Goal: Answer question/provide support

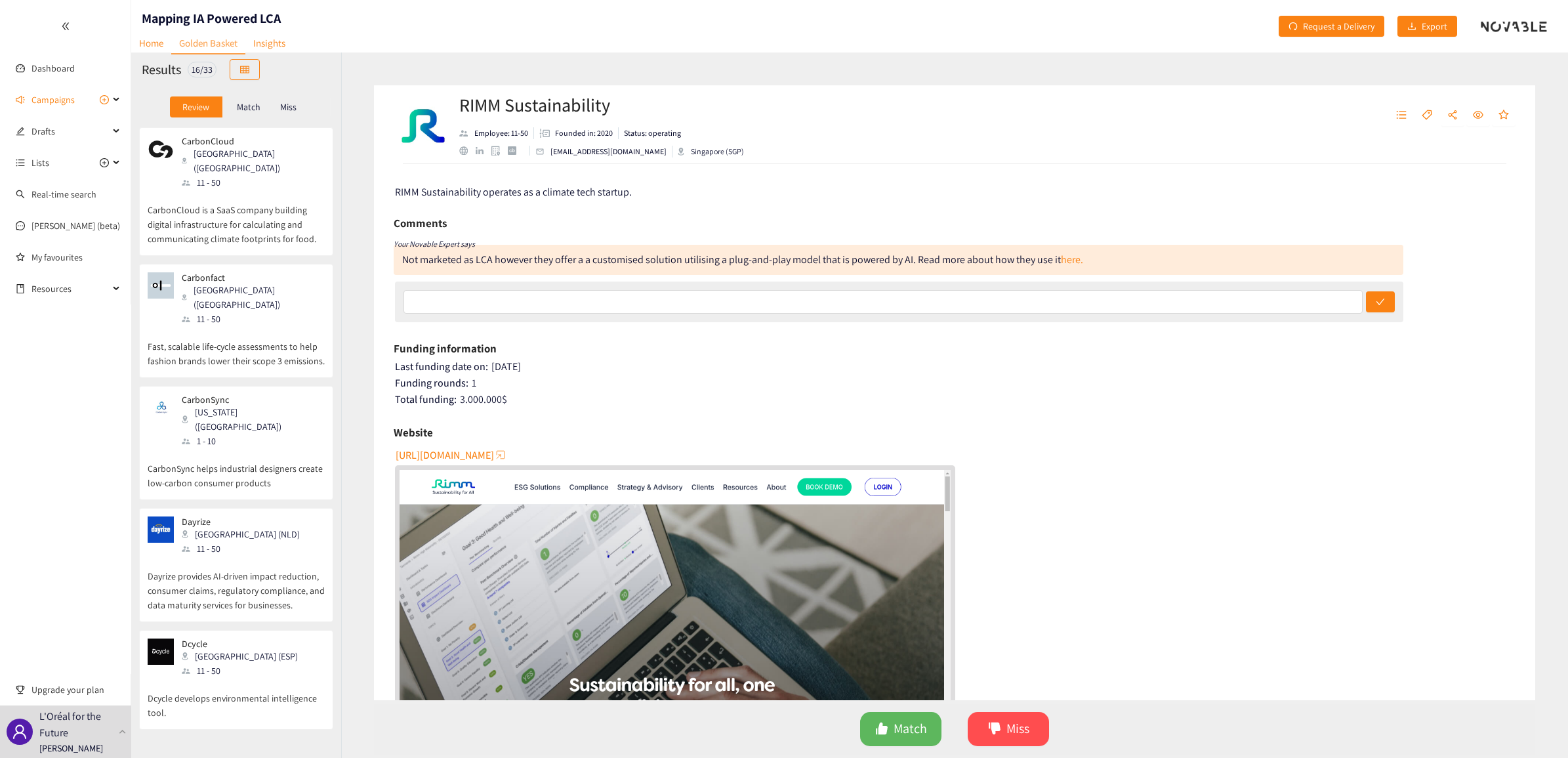
click at [267, 140] on div "CarbonCloud [GEOGRAPHIC_DATA] ([GEOGRAPHIC_DATA]) 11 - 50" at bounding box center [236, 163] width 177 height 54
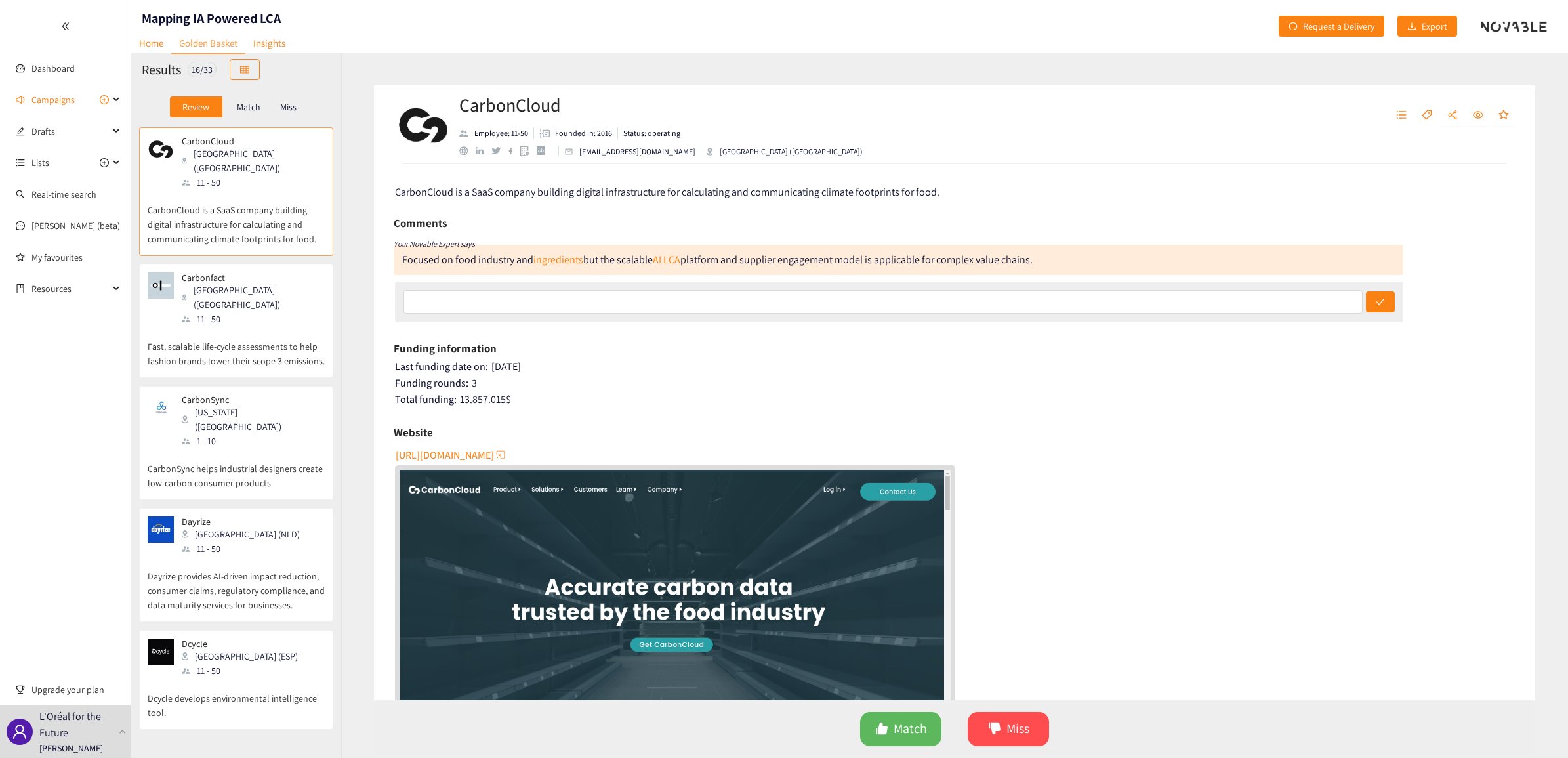
click at [274, 153] on div "CarbonCloud [GEOGRAPHIC_DATA] ([GEOGRAPHIC_DATA]) 11 - 50" at bounding box center [236, 163] width 177 height 54
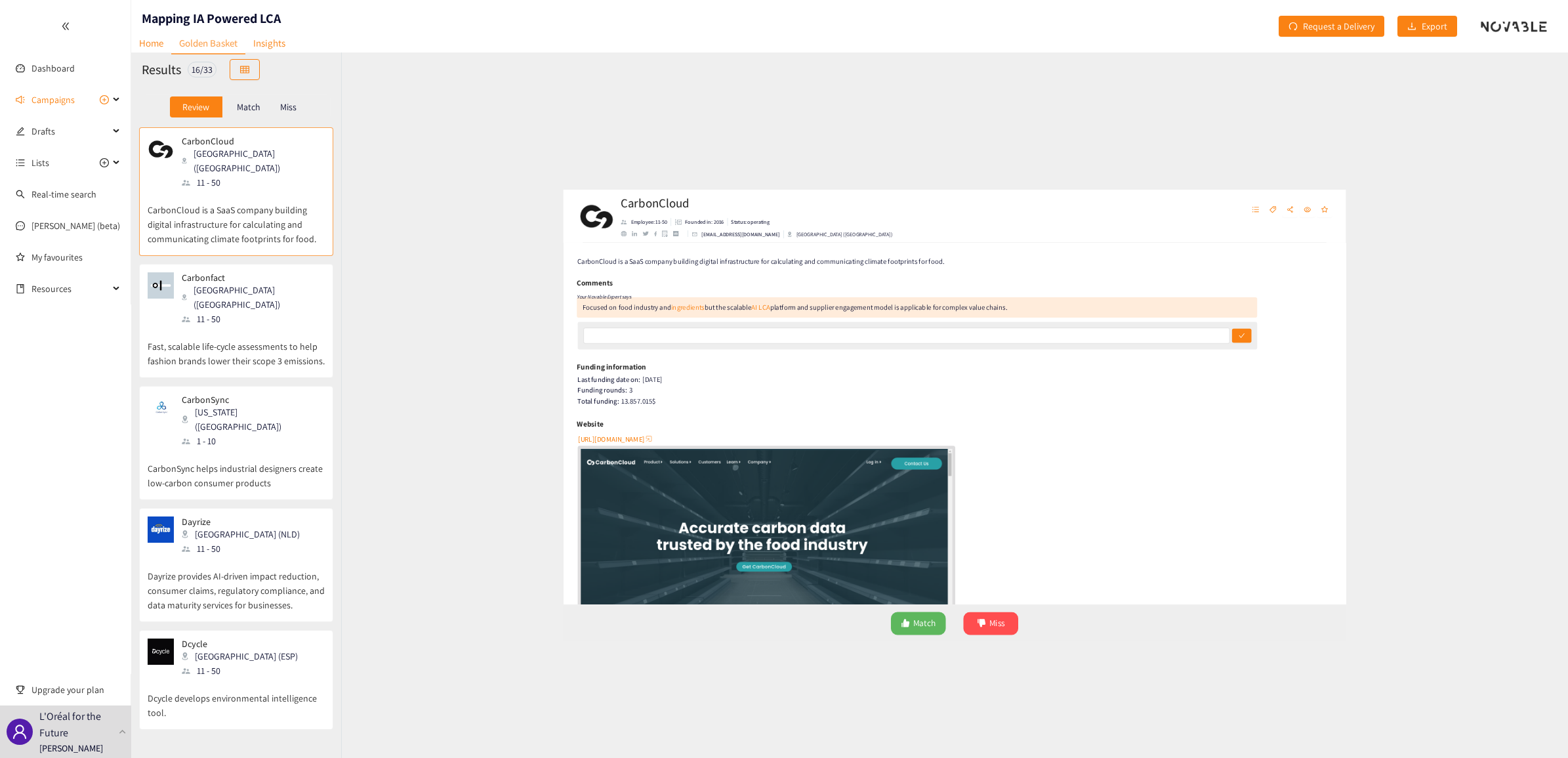
click at [246, 104] on p "Match" at bounding box center [249, 107] width 24 height 10
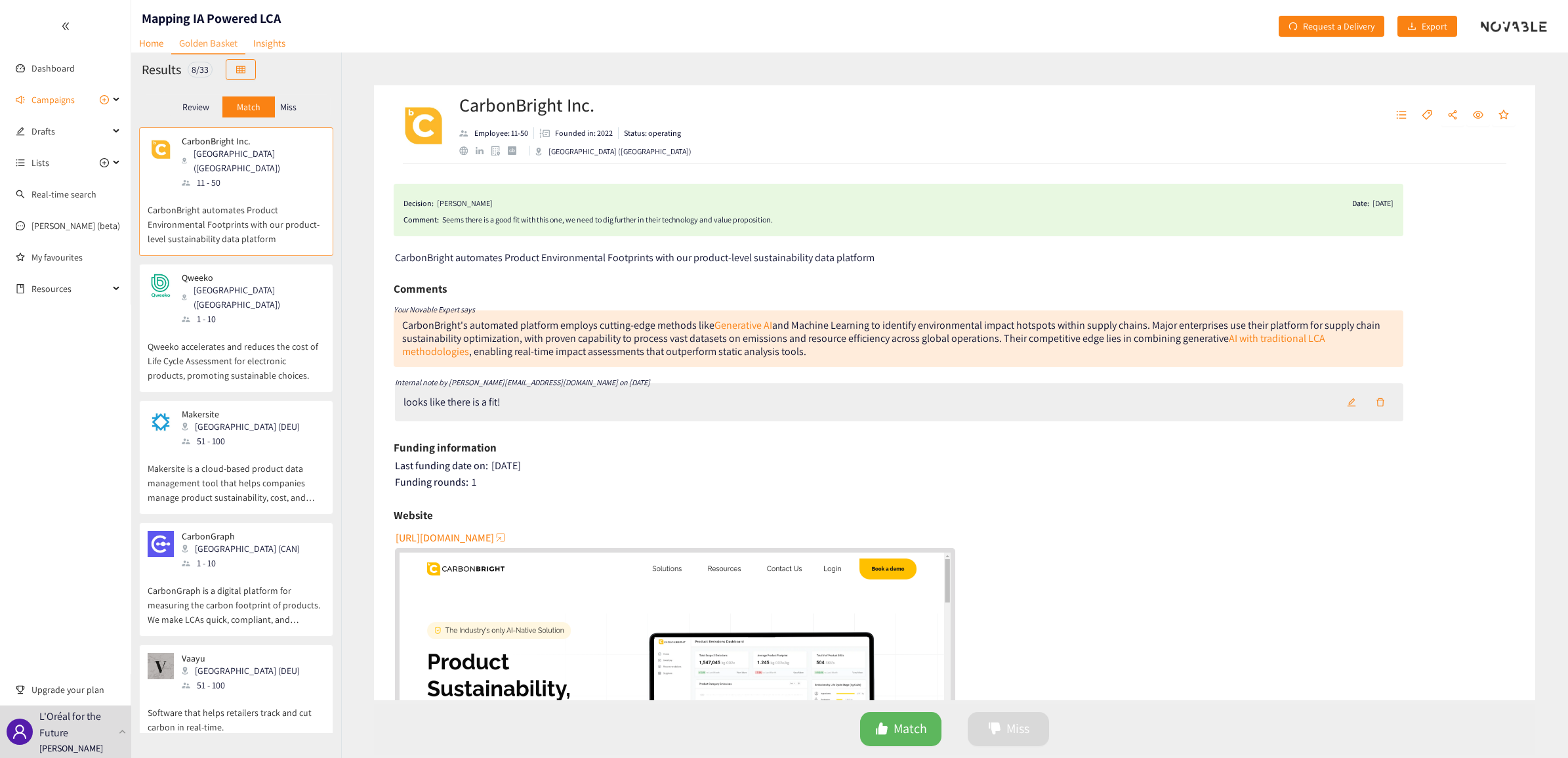
click at [197, 100] on div "Review" at bounding box center [196, 106] width 52 height 21
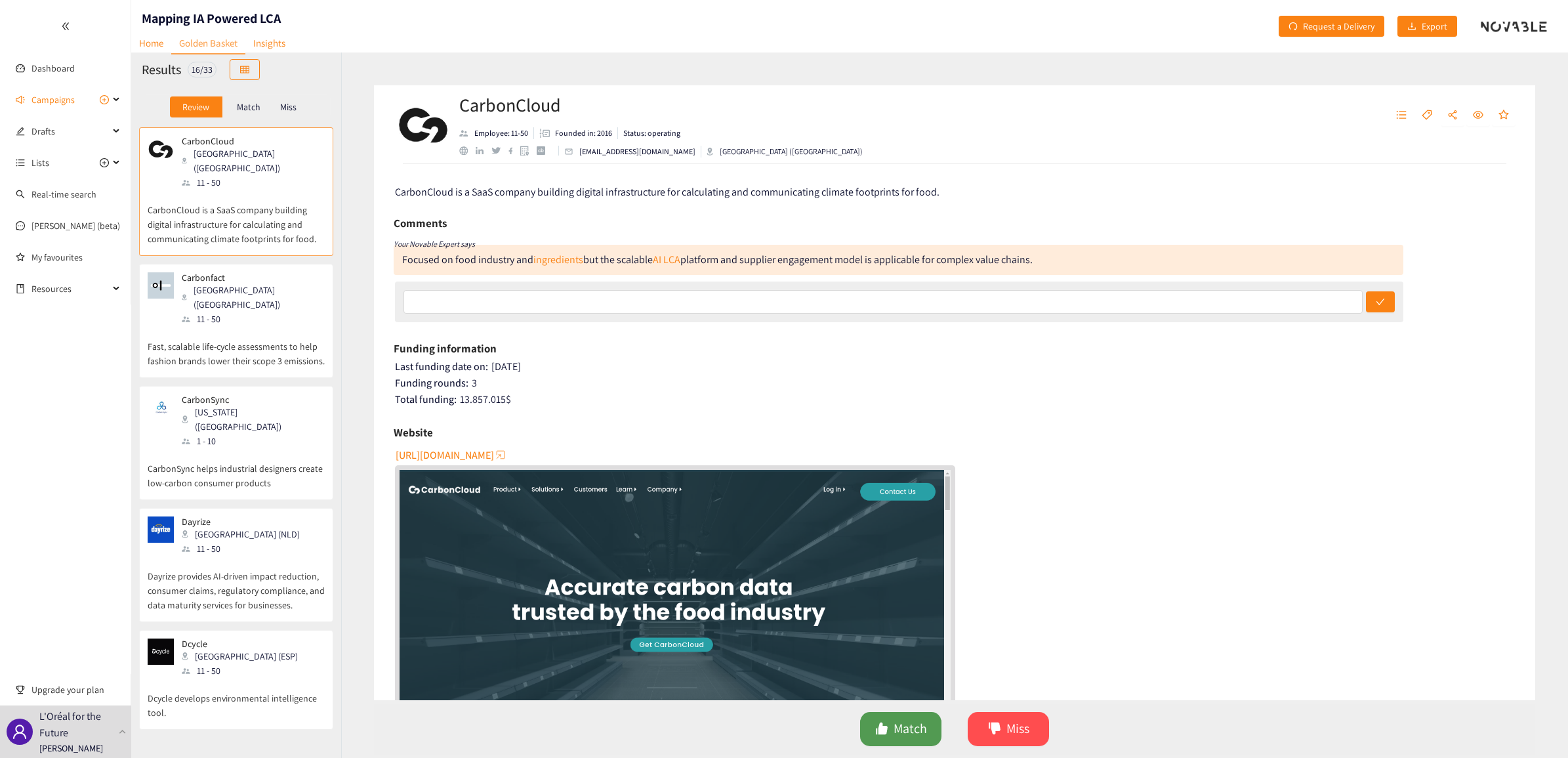
click at [899, 724] on span "Match" at bounding box center [911, 728] width 34 height 20
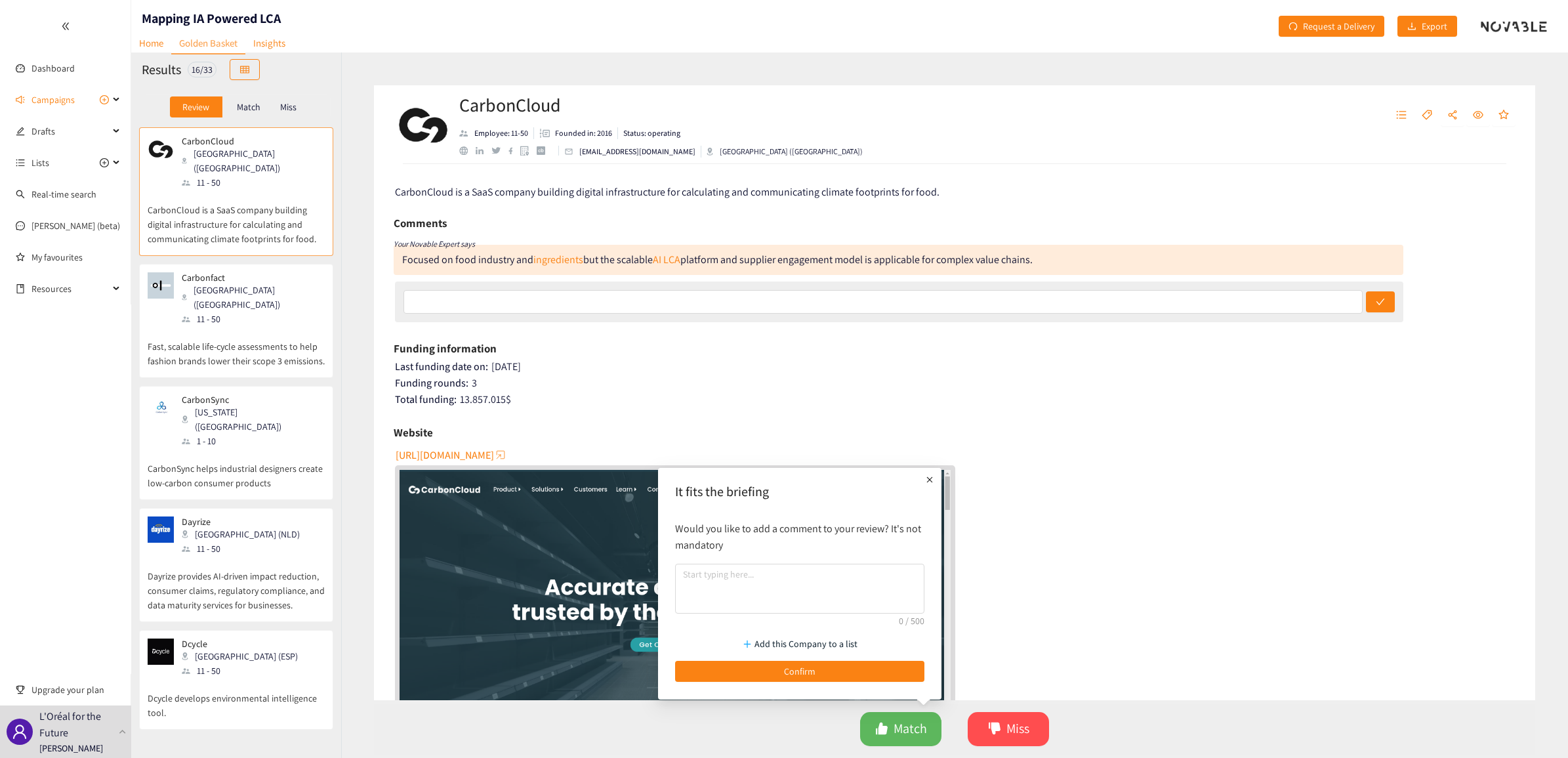
click at [1052, 453] on div "[URL][DOMAIN_NAME]" at bounding box center [955, 615] width 1122 height 341
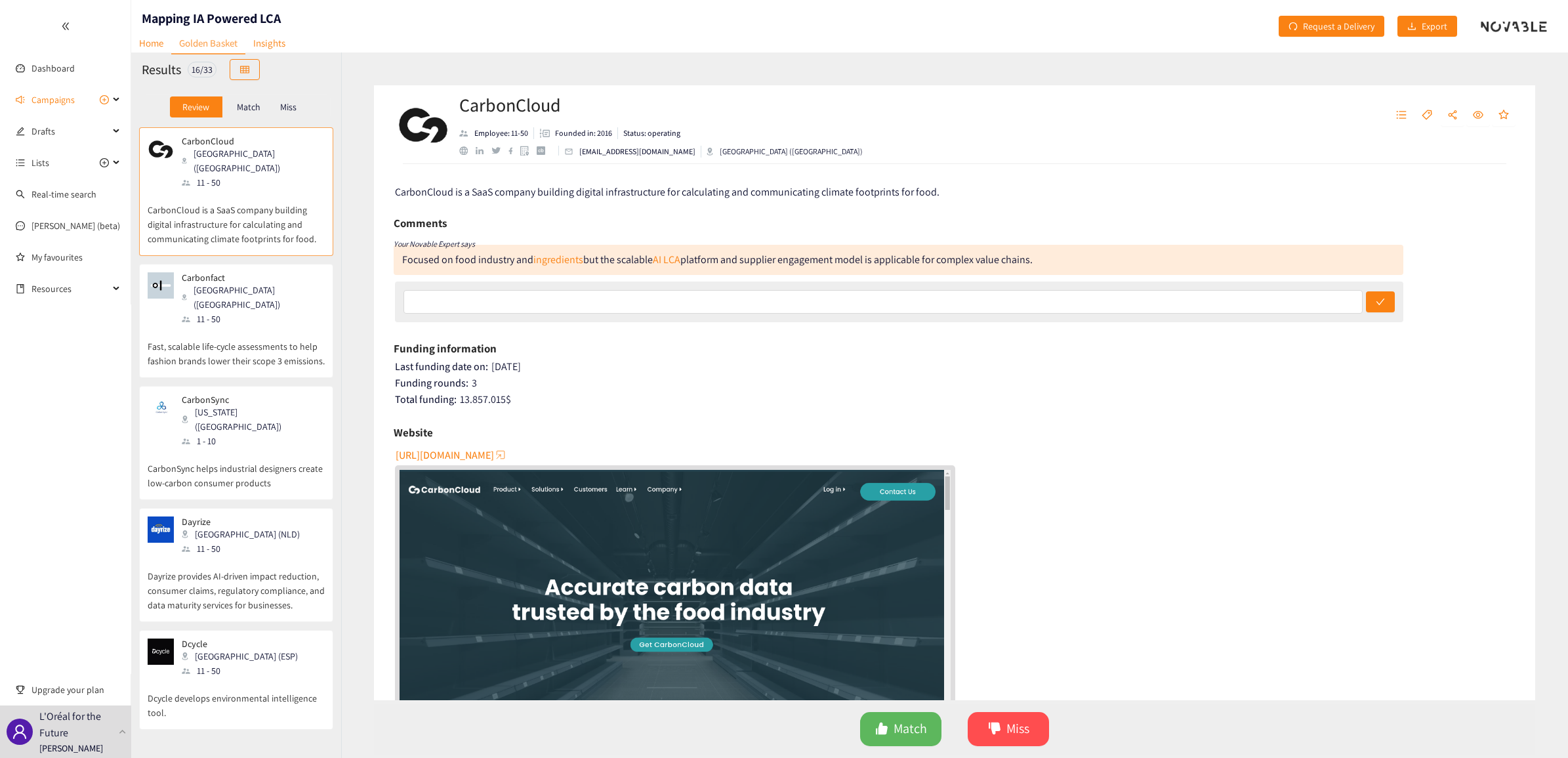
click at [246, 107] on p "Match" at bounding box center [249, 107] width 24 height 10
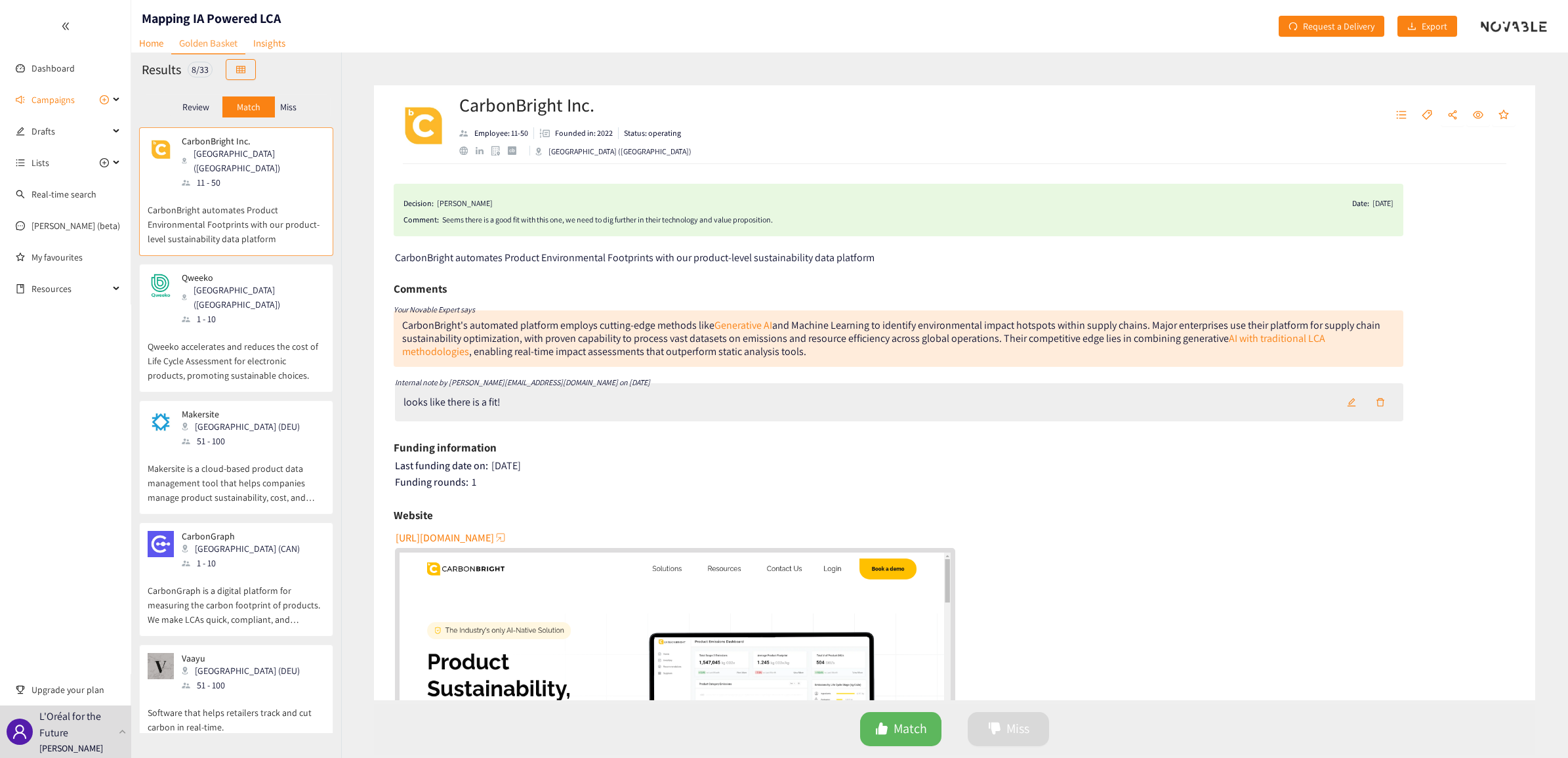
click at [276, 326] on p "Qweeko accelerates and reduces the cost of Life Cycle Assessment for electronic…" at bounding box center [236, 354] width 177 height 57
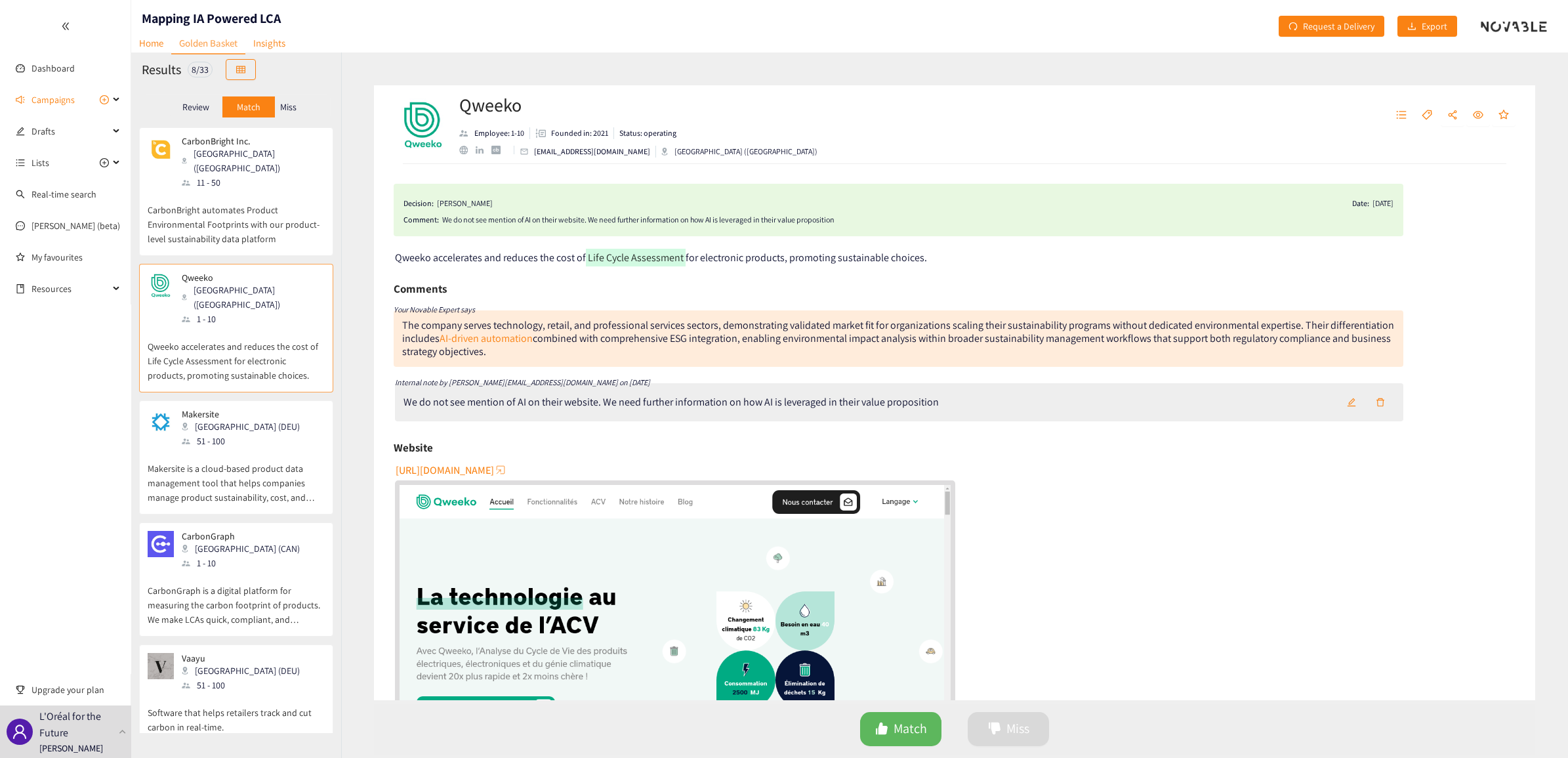
click at [187, 438] on div at bounding box center [186, 441] width 8 height 6
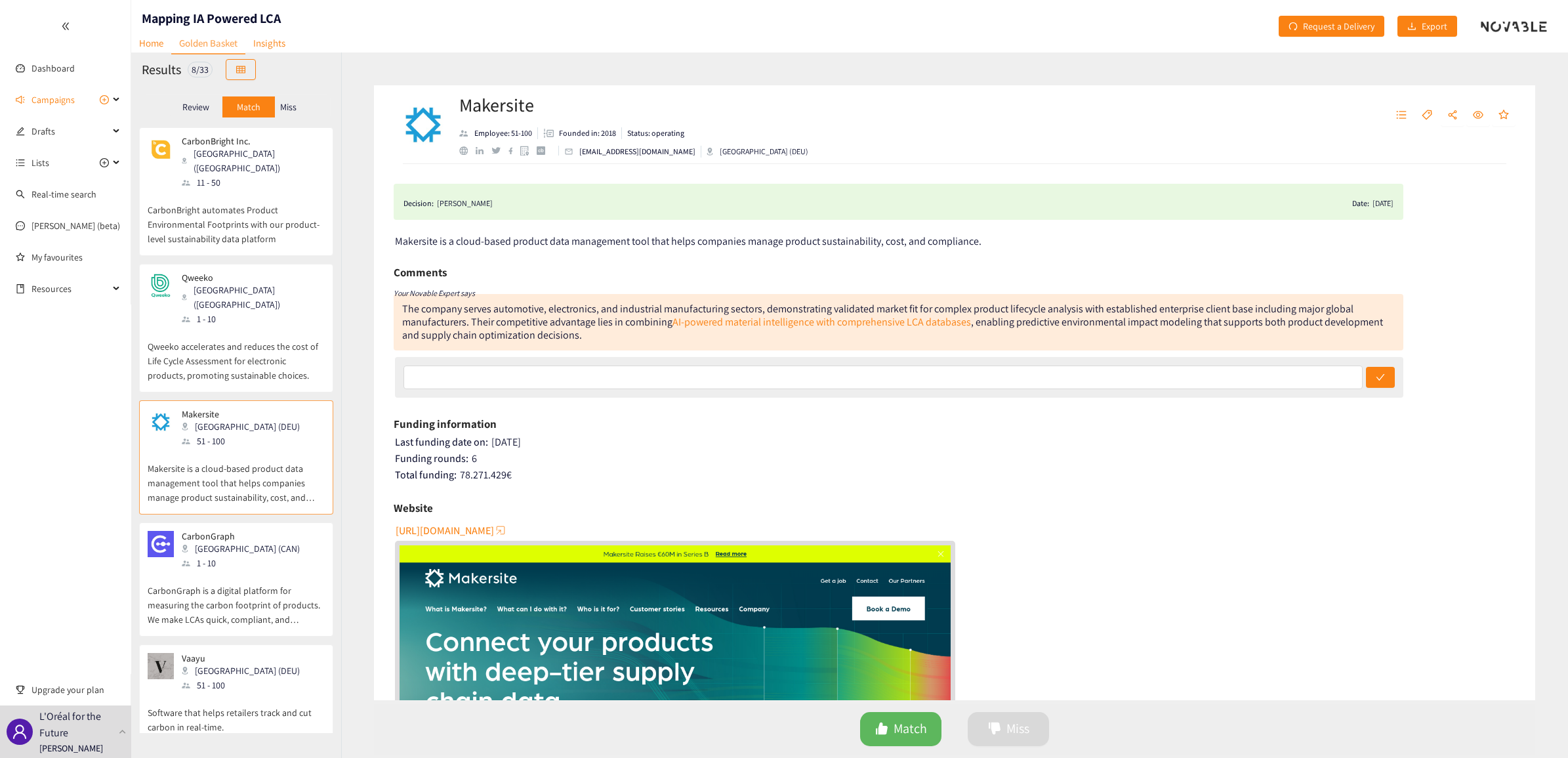
click at [223, 541] on div "[GEOGRAPHIC_DATA] (CAN)" at bounding box center [244, 548] width 126 height 14
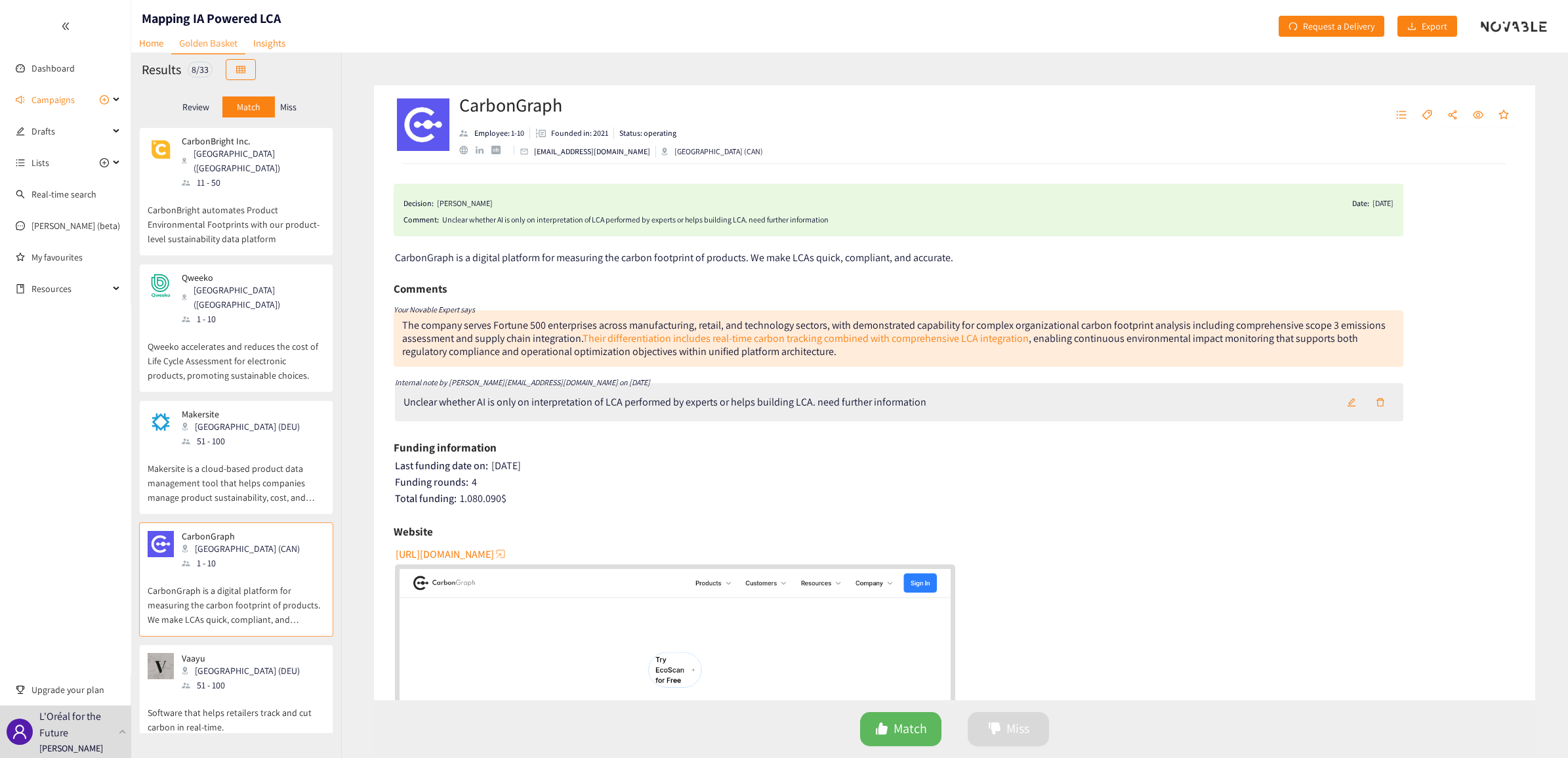
click at [227, 176] on div "11 - 50" at bounding box center [252, 182] width 142 height 14
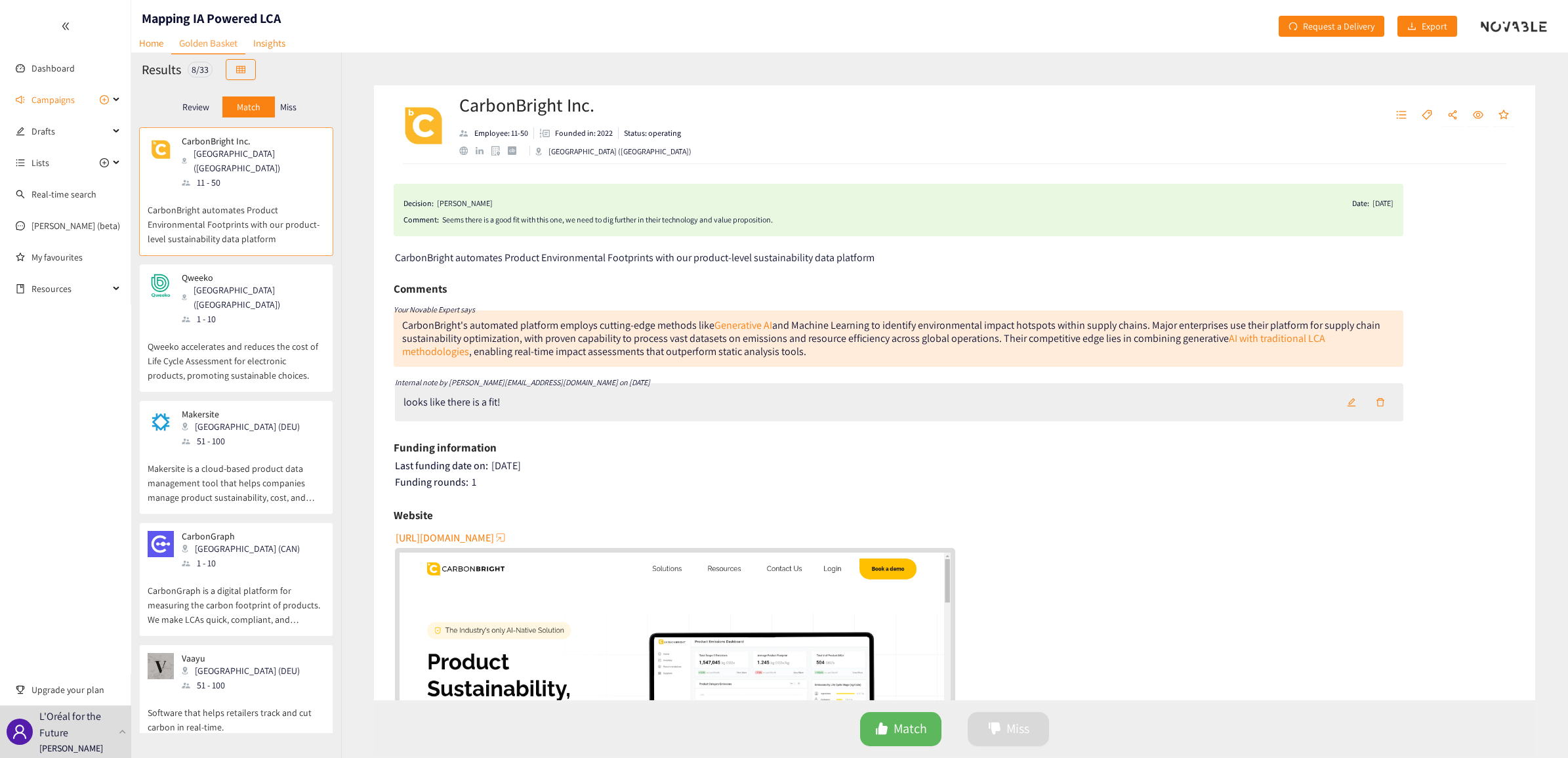
click at [203, 102] on p "Review" at bounding box center [196, 107] width 27 height 10
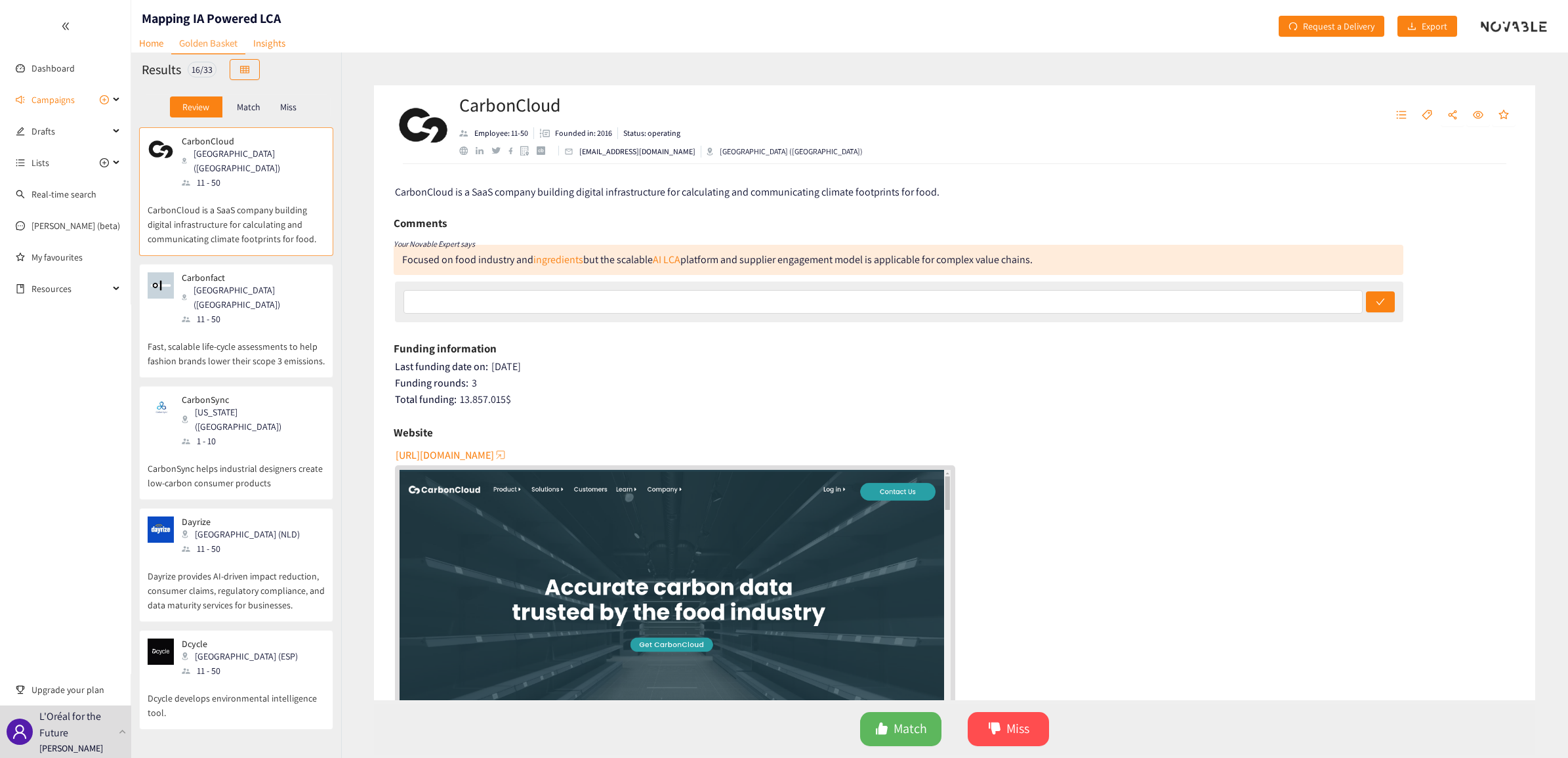
click at [221, 190] on p "CarbonCloud is a SaaS company building digital infrastructure for calculating a…" at bounding box center [236, 218] width 177 height 57
click at [900, 730] on span "Match" at bounding box center [911, 728] width 34 height 20
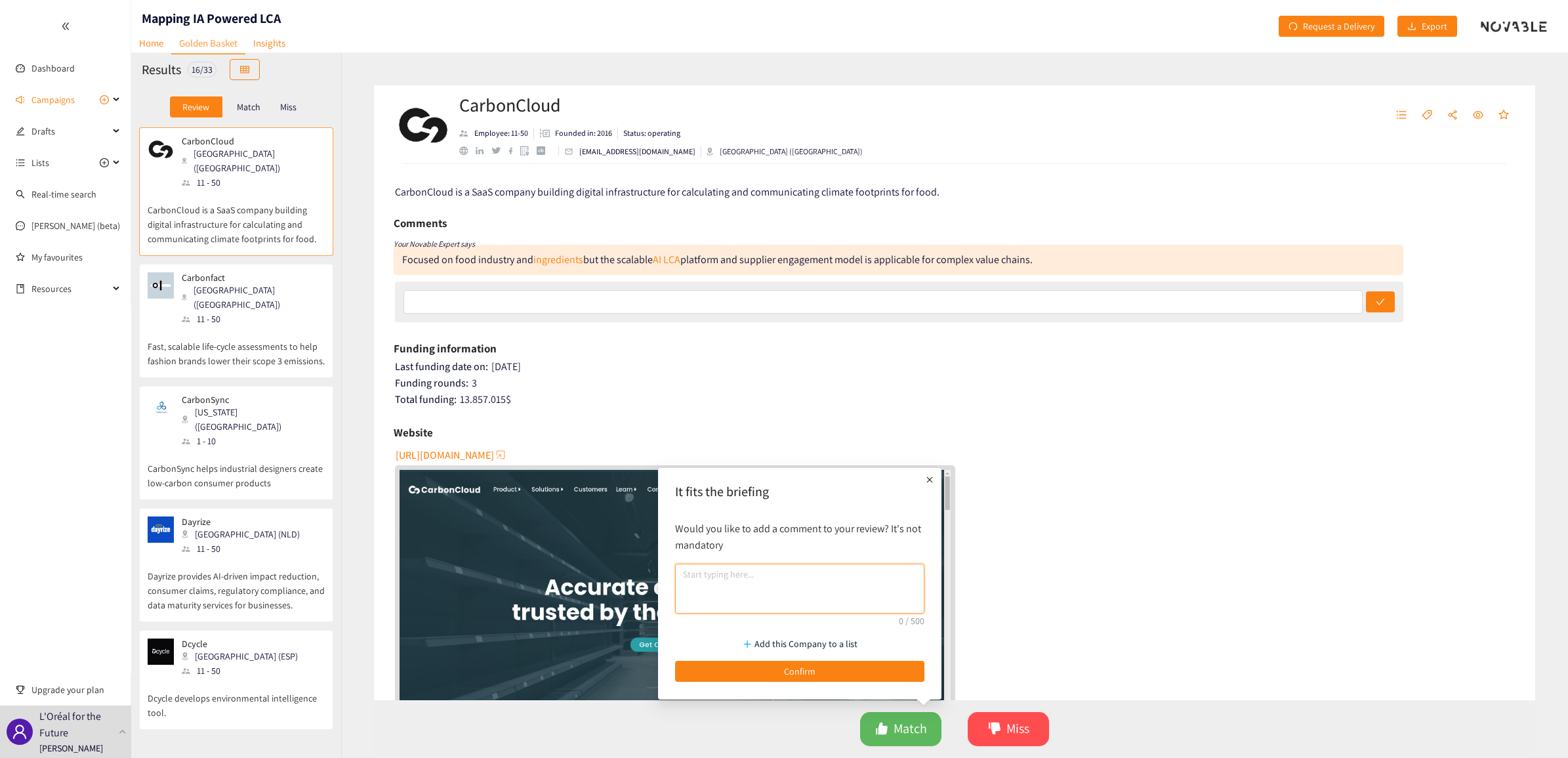
click at [699, 577] on textarea at bounding box center [799, 588] width 249 height 50
type textarea "Could be a good match"
click at [808, 671] on span "Confirm" at bounding box center [799, 671] width 31 height 14
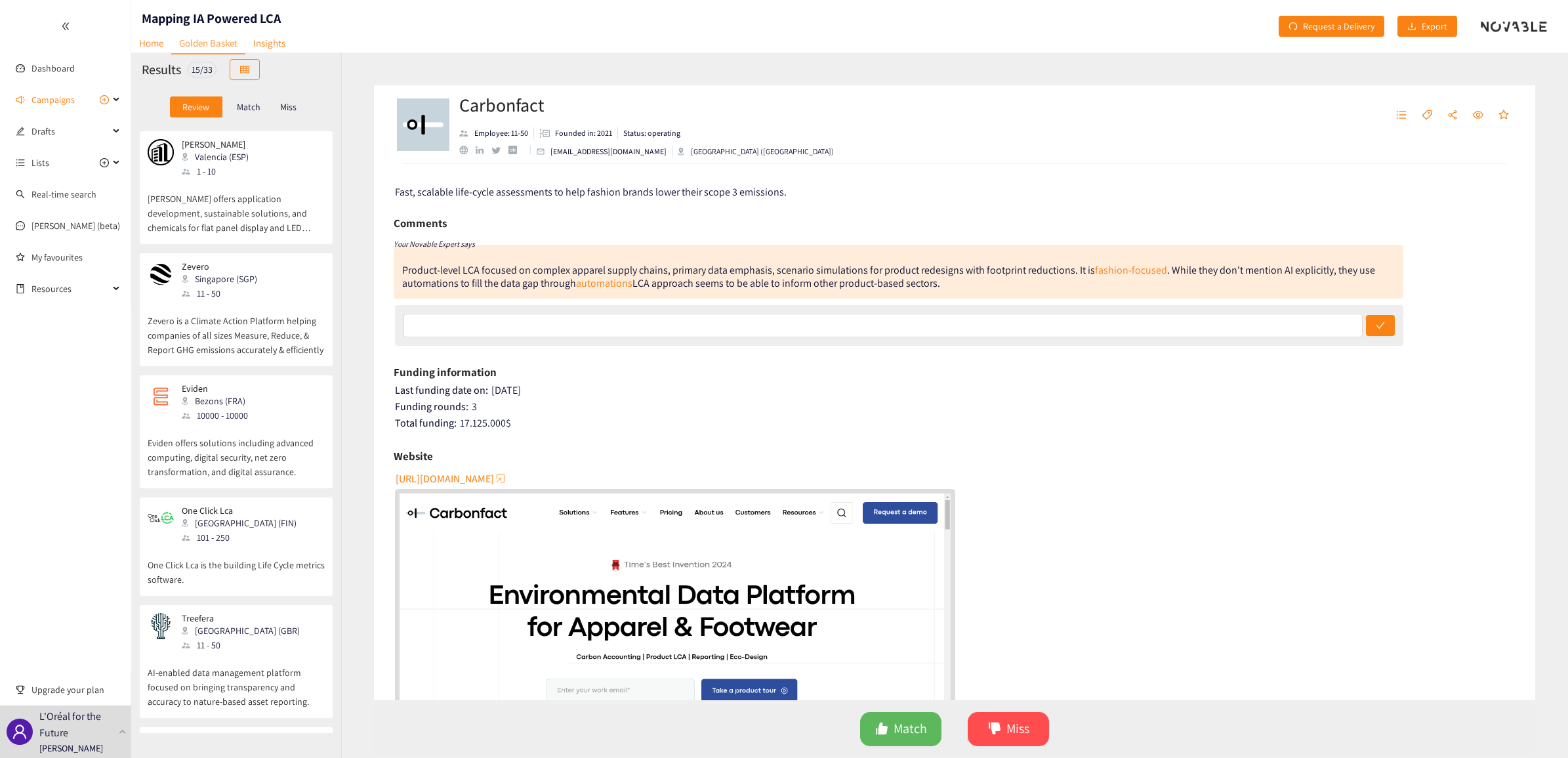
scroll to position [1066, 0]
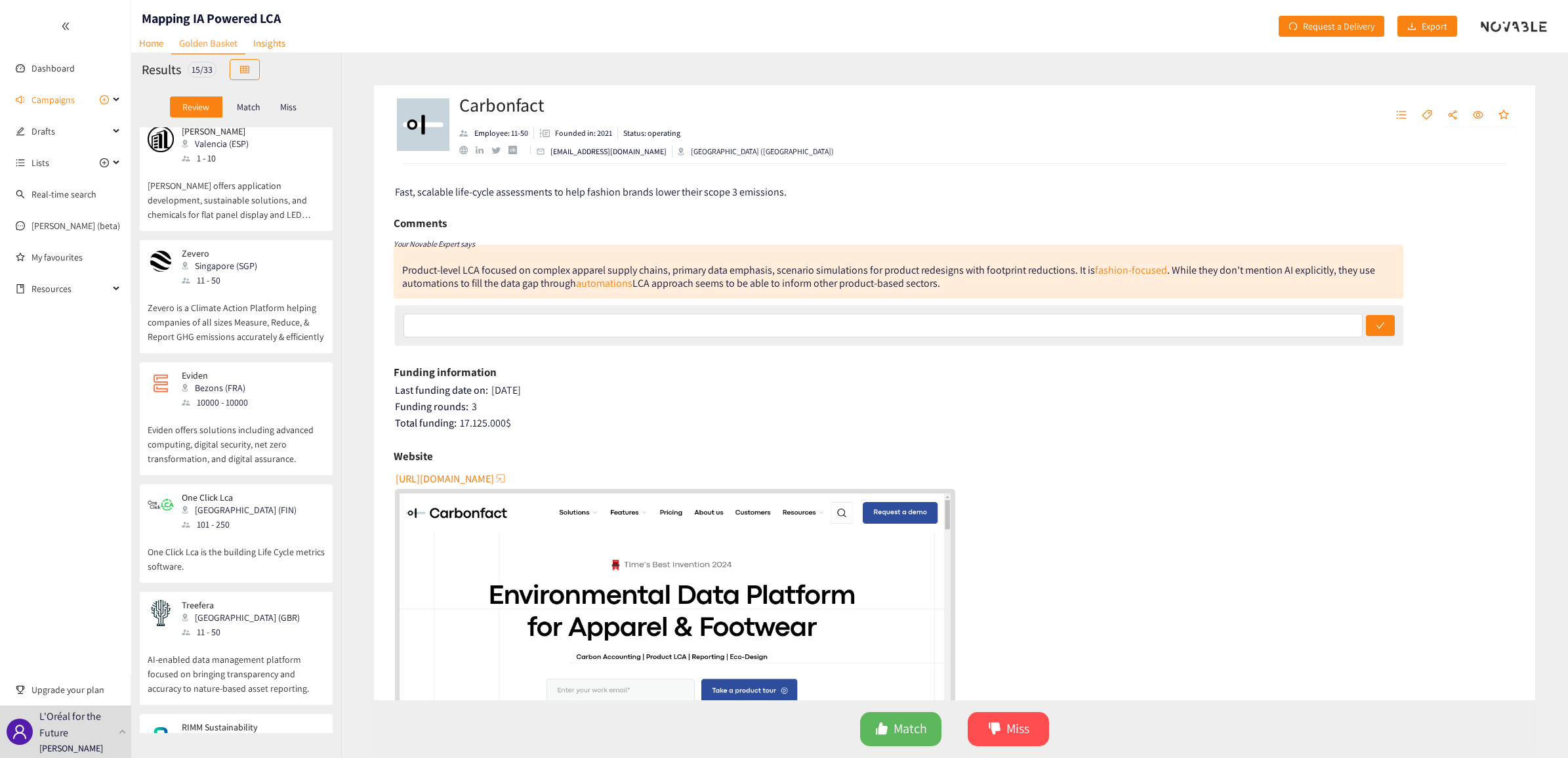
click at [281, 371] on div "Eviden Bezons (FRA) 10000 - 10000" at bounding box center [236, 390] width 177 height 40
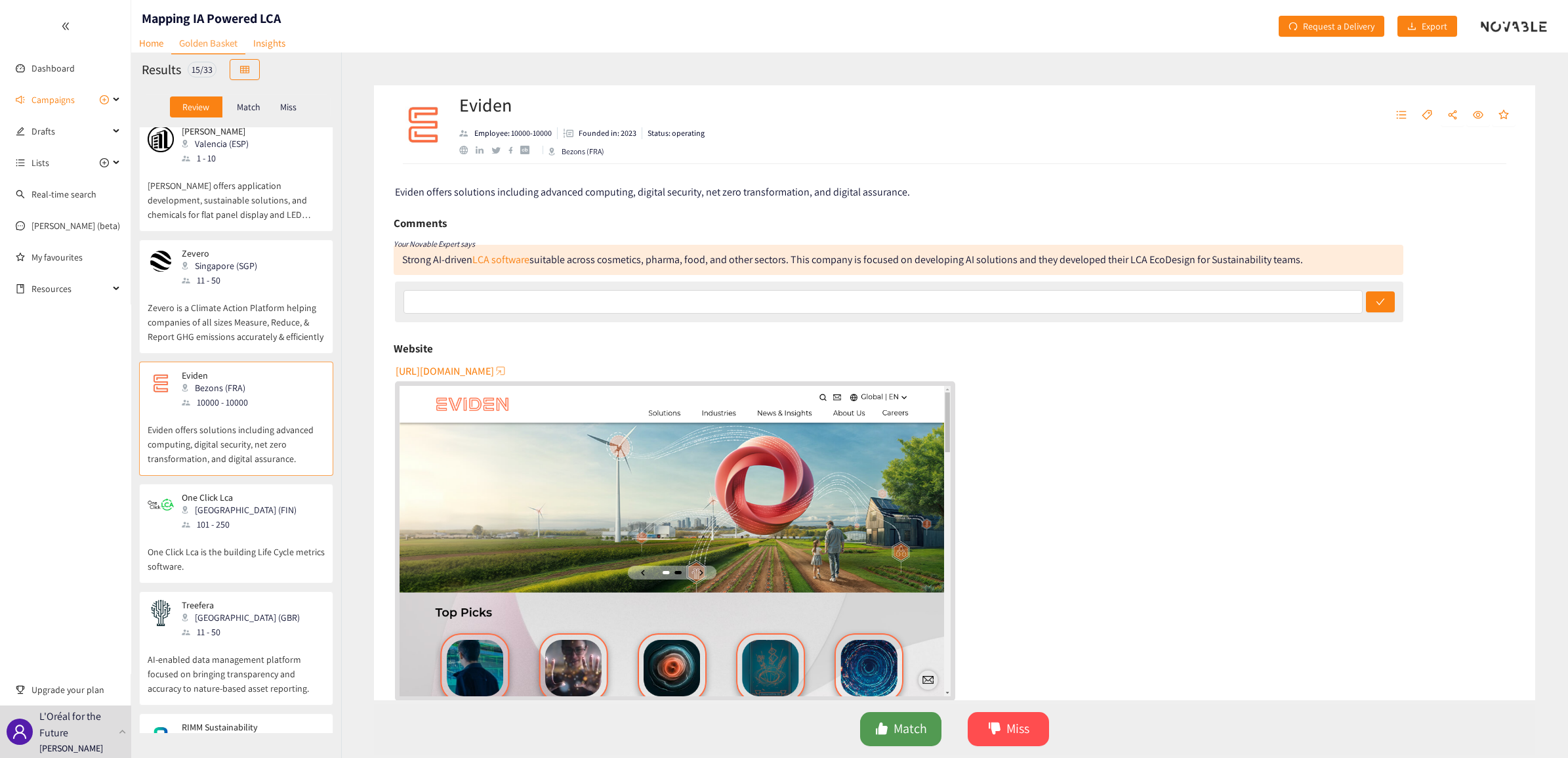
click at [899, 723] on span "Match" at bounding box center [911, 728] width 34 height 20
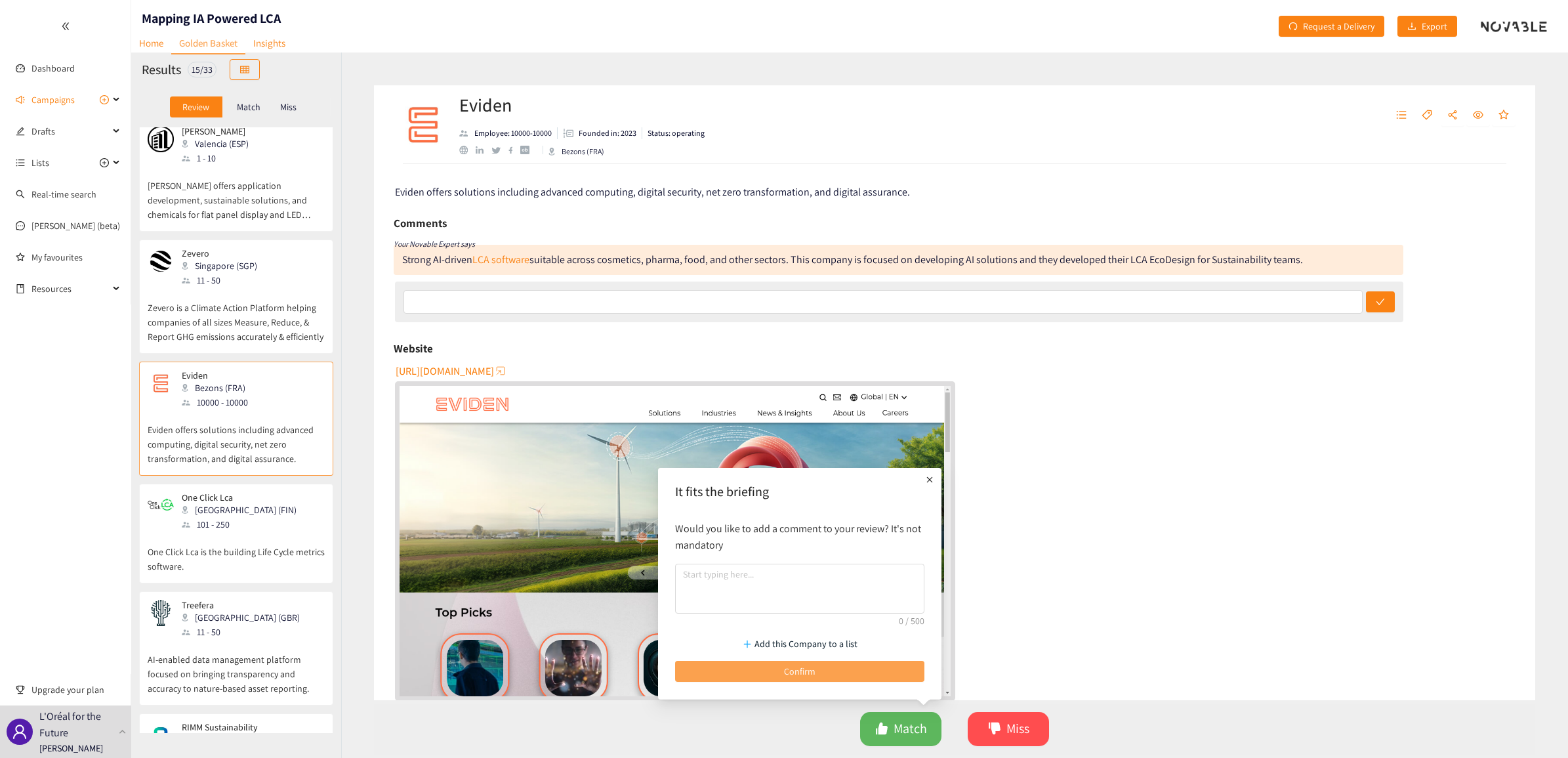
click at [798, 671] on span "Confirm" at bounding box center [799, 671] width 31 height 14
